Goal: Find specific page/section: Find specific page/section

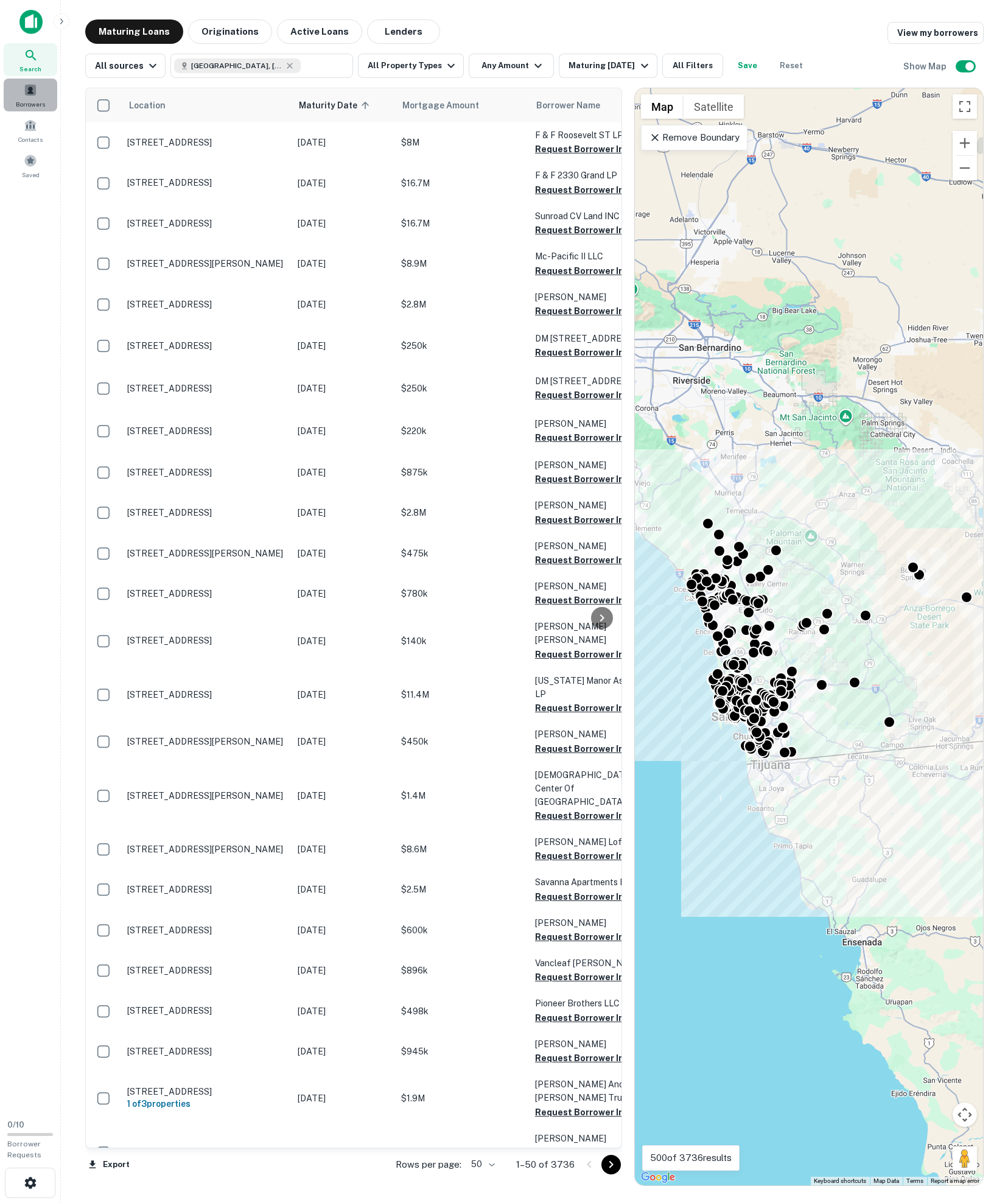
click at [36, 103] on span "Borrowers" at bounding box center [30, 104] width 29 height 10
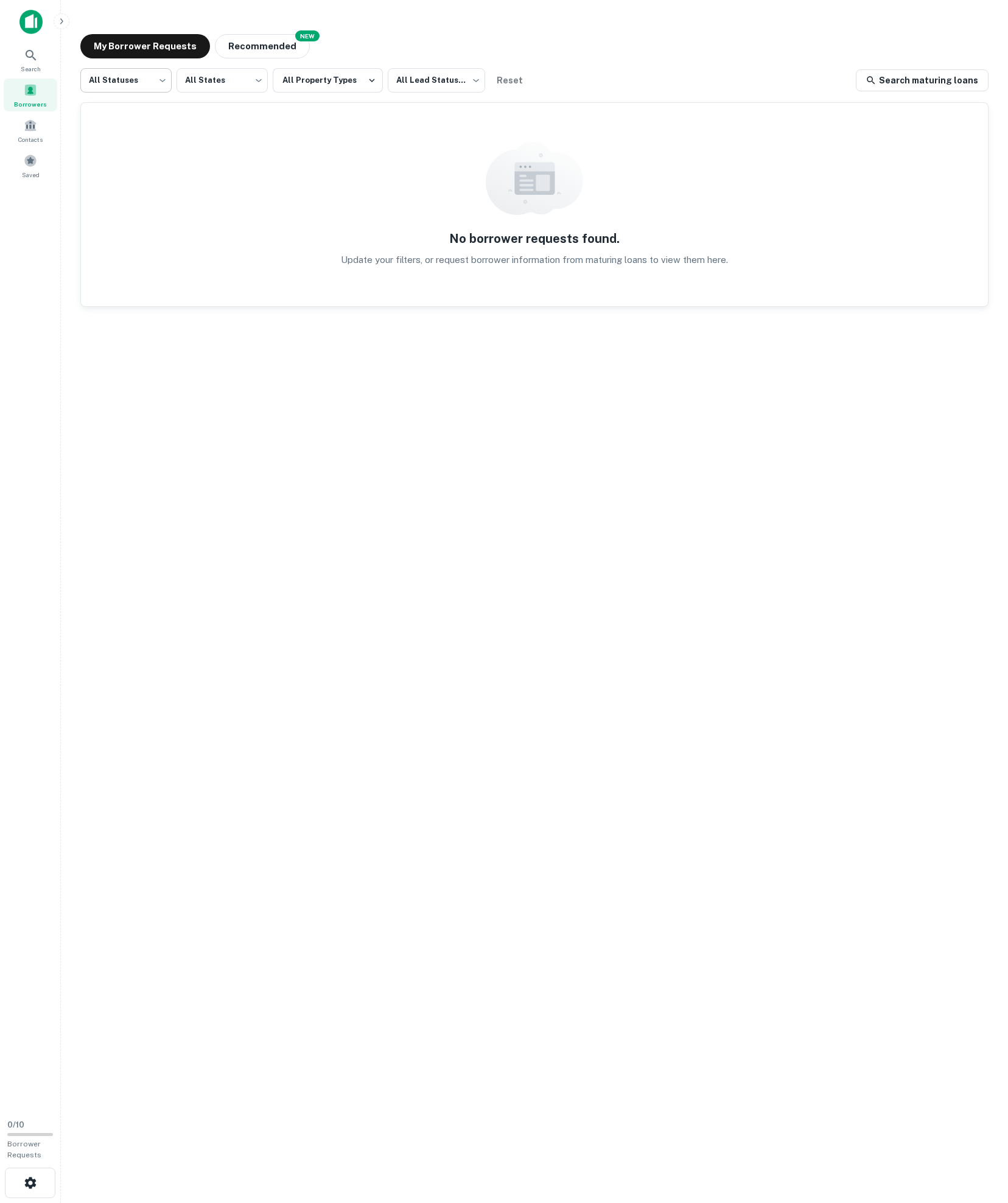
click at [140, 83] on body "Search Borrowers Contacts Saved 0 / 10 Borrower Requests My Borrower Requests N…" at bounding box center [504, 601] width 1008 height 1203
click at [140, 83] on div at bounding box center [504, 601] width 1008 height 1203
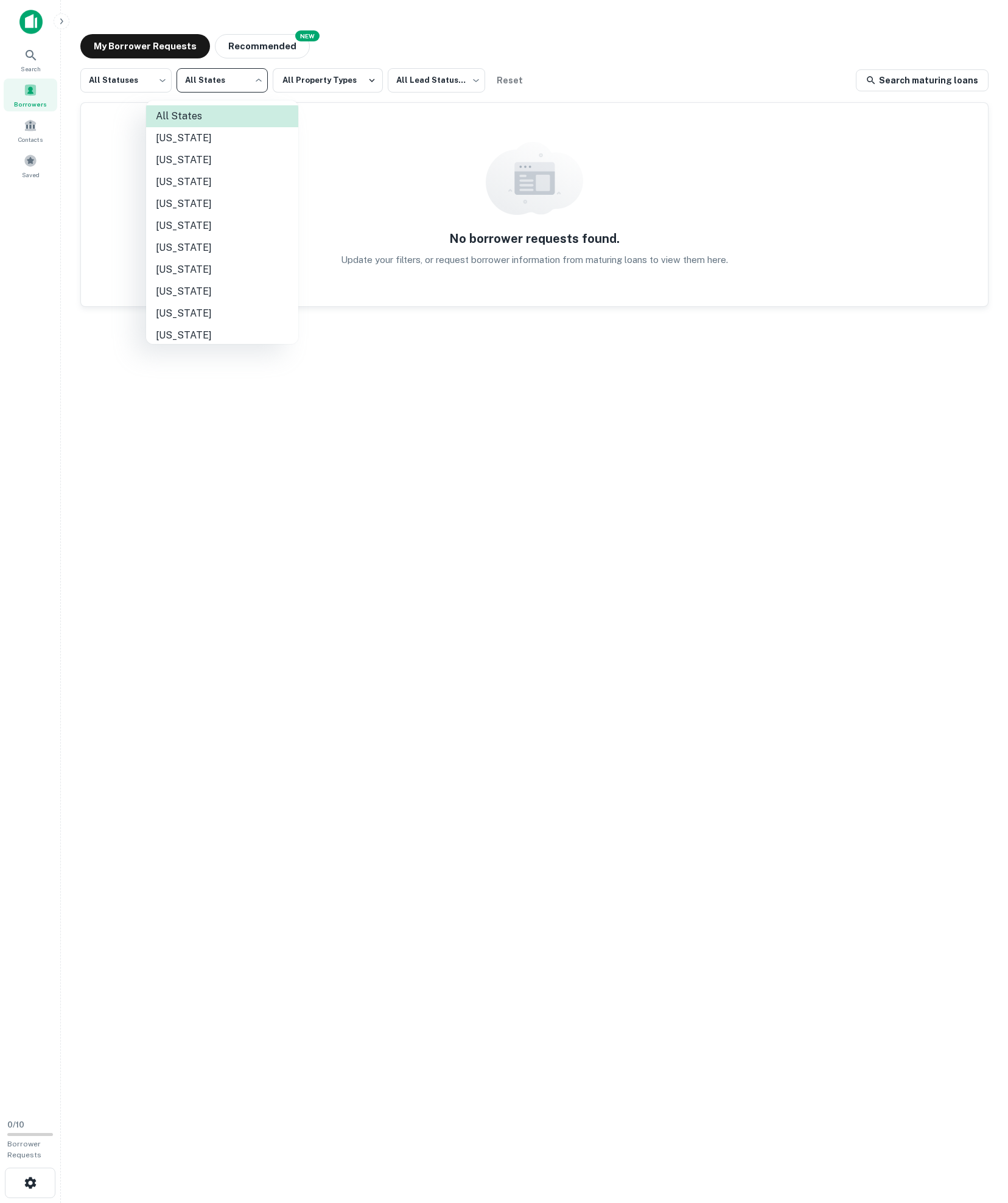
click at [189, 83] on body "Search Borrowers Contacts Saved 0 / 10 Borrower Requests My Borrower Requests N…" at bounding box center [504, 601] width 1008 height 1203
click at [193, 236] on li "[US_STATE]" at bounding box center [222, 226] width 153 height 22
type input "**"
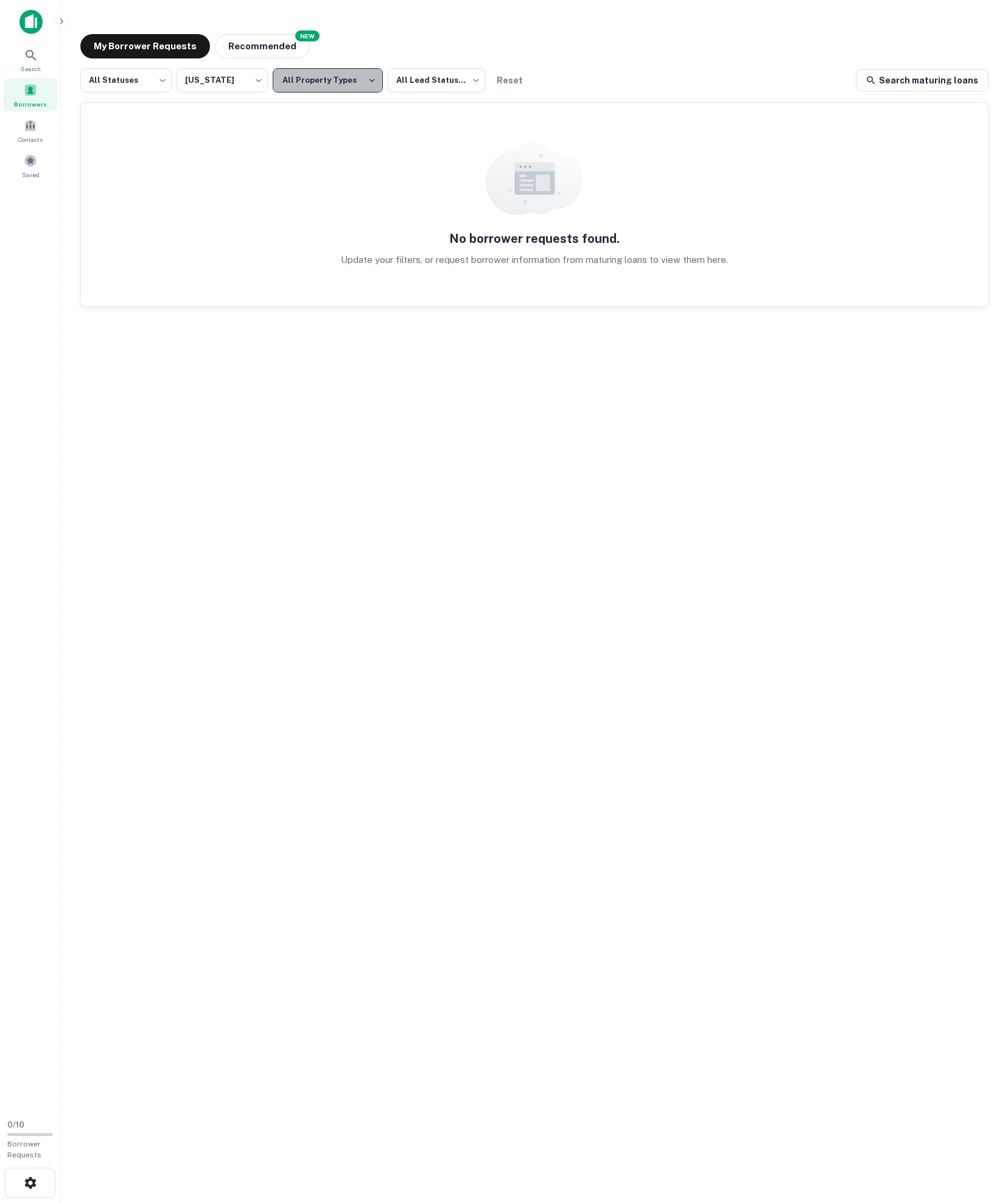
click at [350, 86] on button "All Property Types" at bounding box center [327, 80] width 110 height 25
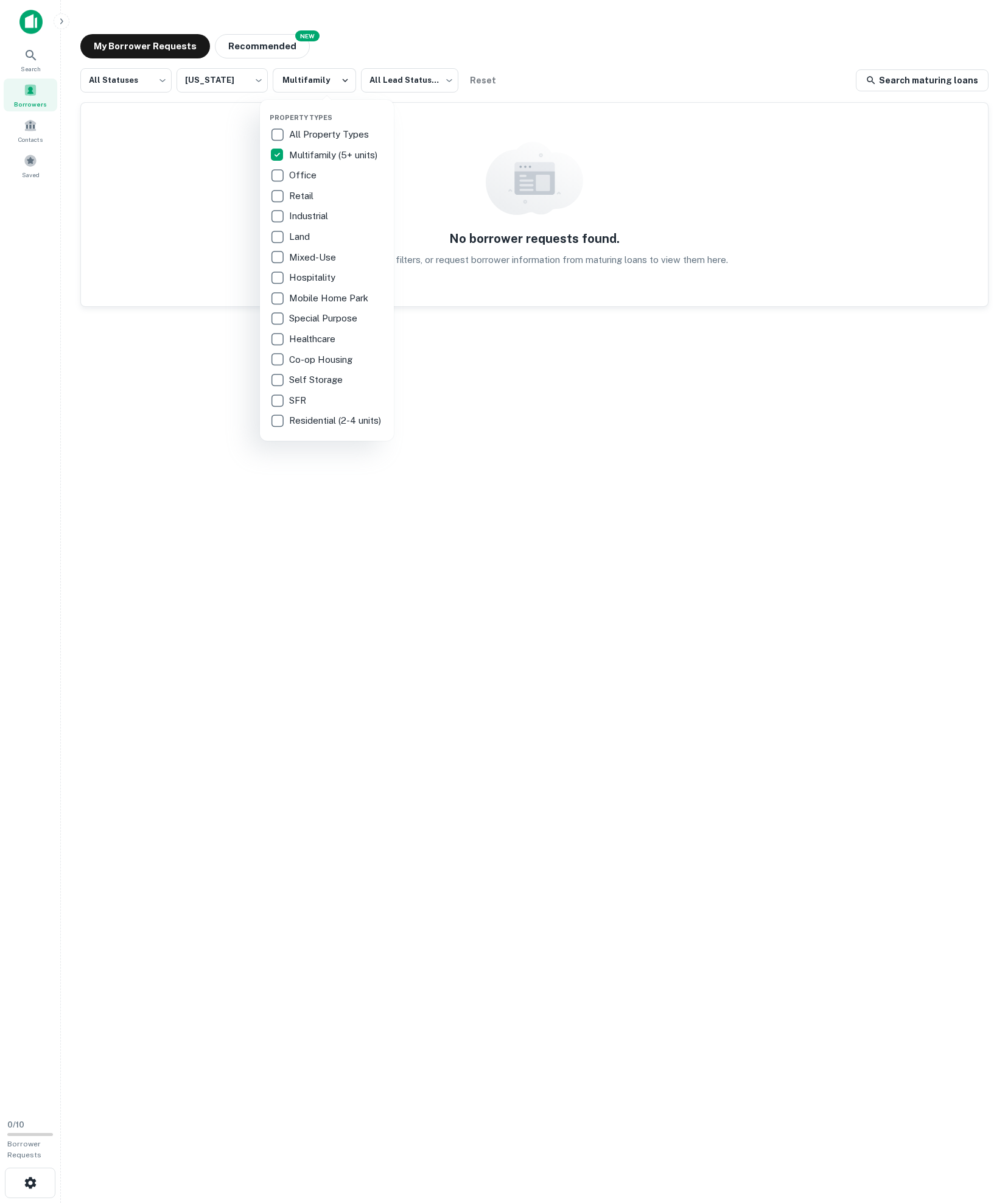
click at [549, 73] on div at bounding box center [504, 601] width 1008 height 1203
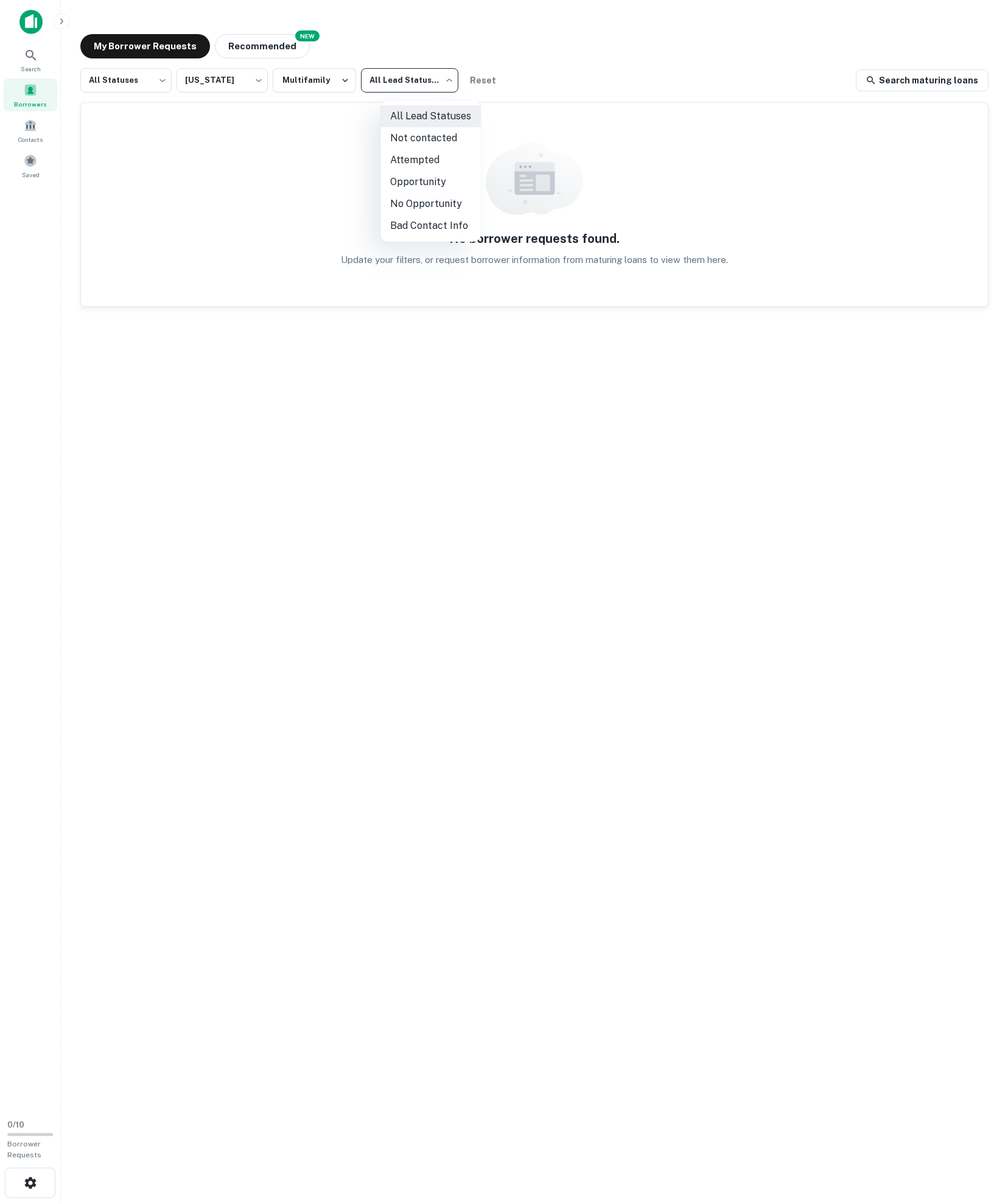
click at [450, 72] on body "Search Borrowers Contacts Saved 0 / 10 Borrower Requests My Borrower Requests N…" at bounding box center [504, 601] width 1008 height 1203
click at [450, 72] on div at bounding box center [504, 601] width 1008 height 1203
click at [38, 130] on div "Contacts" at bounding box center [30, 130] width 54 height 33
